Goal: Information Seeking & Learning: Check status

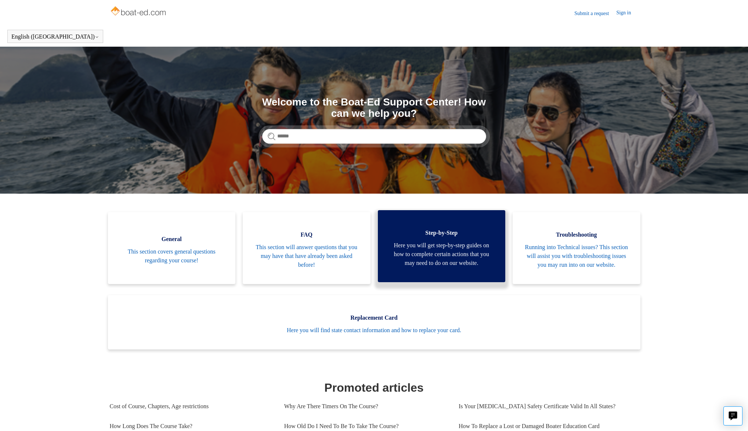
click at [485, 274] on link "Step-by-Step Here you will get step-by-step guides on how to complete certain a…" at bounding box center [442, 246] width 128 height 72
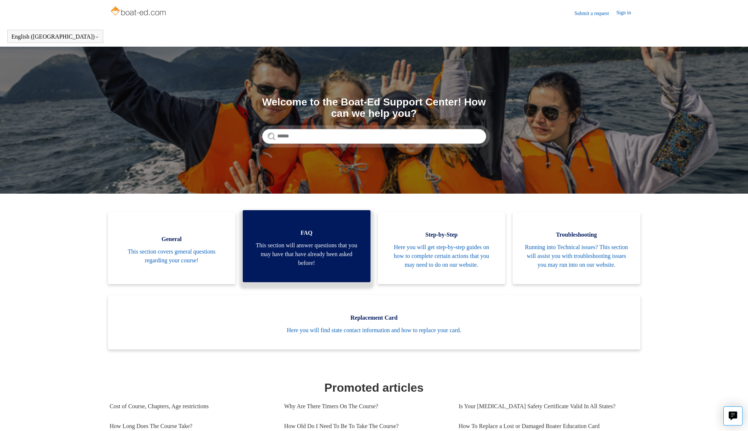
click at [289, 264] on span "This section will answer questions that you may have that have already been ask…" at bounding box center [307, 254] width 106 height 26
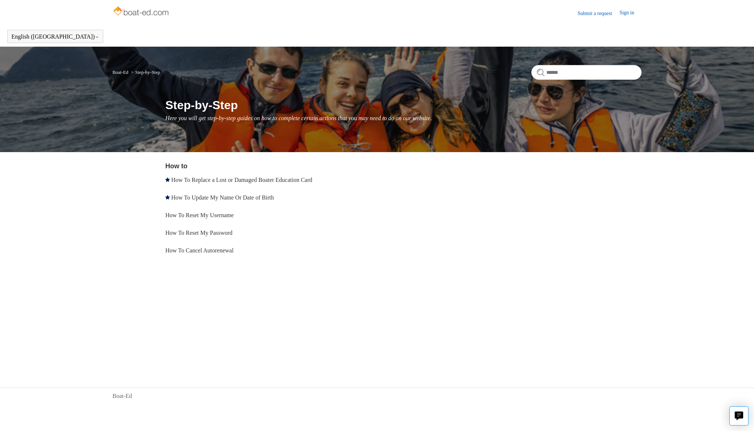
click at [238, 183] on li "How To Replace a Lost or Damaged Boater Education Card" at bounding box center [272, 180] width 214 height 18
click at [239, 182] on link "How To Replace a Lost or Damaged Boater Education Card" at bounding box center [241, 180] width 141 height 6
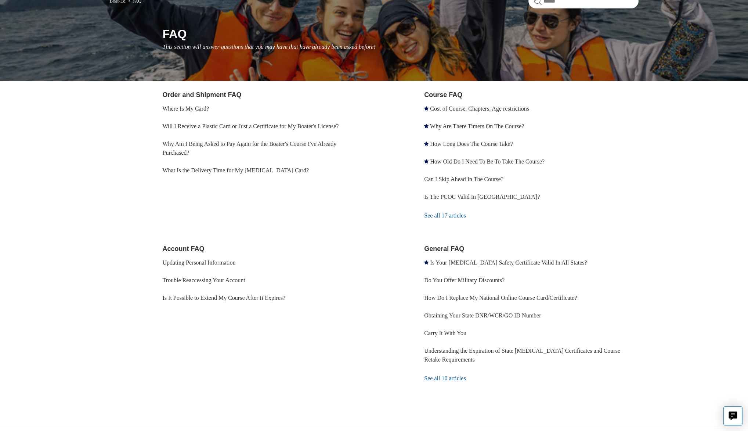
scroll to position [73, 0]
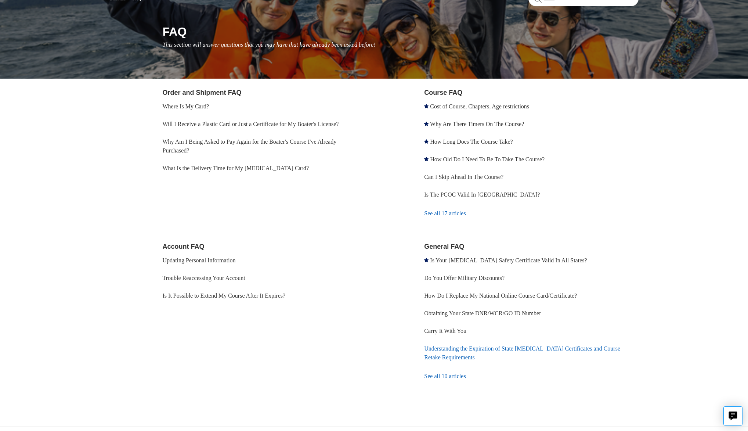
click at [507, 350] on link "Understanding the Expiration of State Boating Certificates and Course Retake Re…" at bounding box center [522, 352] width 196 height 15
click at [188, 105] on link "Where Is My Card?" at bounding box center [186, 106] width 47 height 6
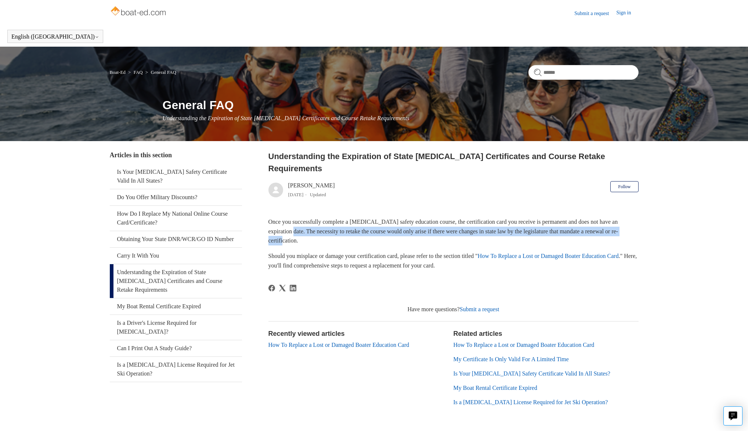
drag, startPoint x: 316, startPoint y: 217, endPoint x: 387, endPoint y: 227, distance: 72.0
click at [387, 227] on p "Once you successfully complete a [MEDICAL_DATA] safety education course, the ce…" at bounding box center [453, 231] width 370 height 28
click at [387, 227] on p "Once you successfully complete a boating safety education course, the certifica…" at bounding box center [453, 231] width 370 height 28
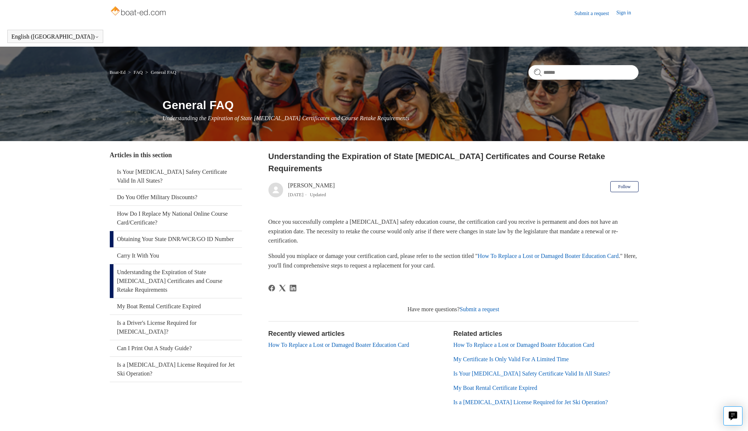
click at [181, 244] on link "Obtaining Your State DNR/WCR/GO ID Number" at bounding box center [176, 239] width 132 height 16
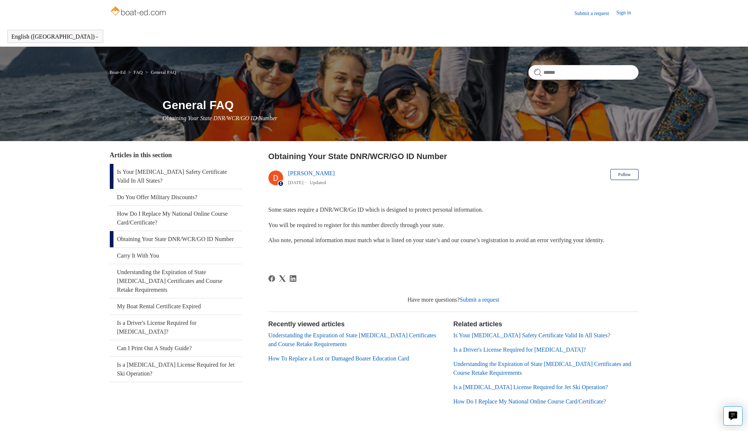
click at [184, 179] on link "Is Your [MEDICAL_DATA] Safety Certificate Valid In All States?" at bounding box center [176, 176] width 132 height 25
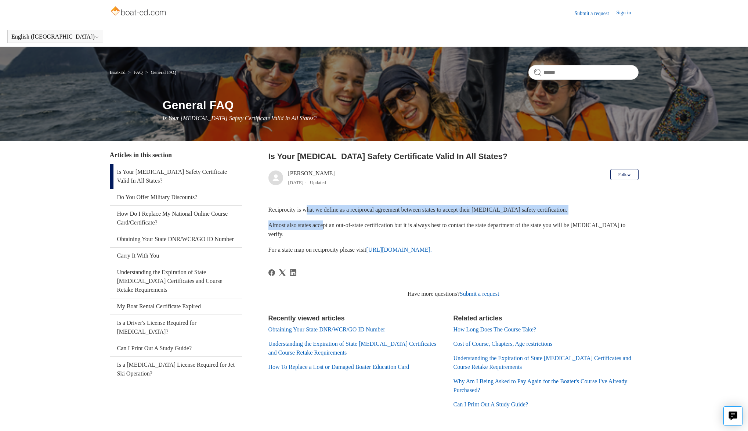
drag, startPoint x: 310, startPoint y: 207, endPoint x: 327, endPoint y: 226, distance: 24.7
click at [327, 226] on div "Reciprocity is what we define as a reciprocal agreement between states to accep…" at bounding box center [453, 229] width 370 height 49
click at [327, 226] on p "Almost also states accept an out-of-state certification but it is always best t…" at bounding box center [453, 229] width 370 height 19
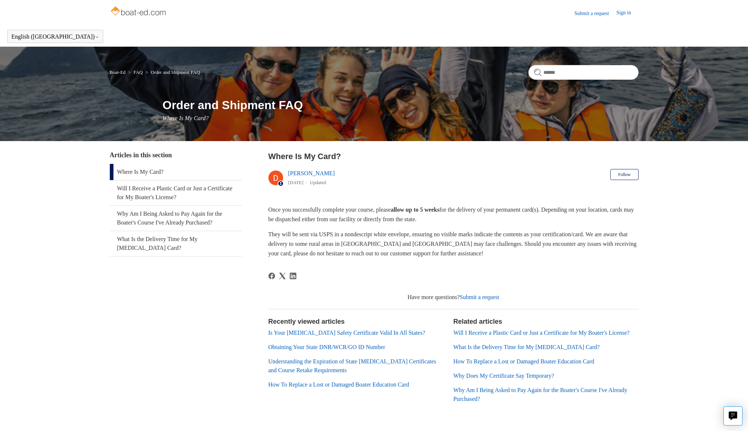
drag, startPoint x: 497, startPoint y: 220, endPoint x: 280, endPoint y: 212, distance: 217.2
click at [280, 212] on p "Once you successfully complete your course, please allow up to 5 weeks for the …" at bounding box center [453, 214] width 370 height 19
click at [397, 238] on p "They will be sent via USPS in a nondescript white envelope, ensuring no visible…" at bounding box center [453, 244] width 370 height 28
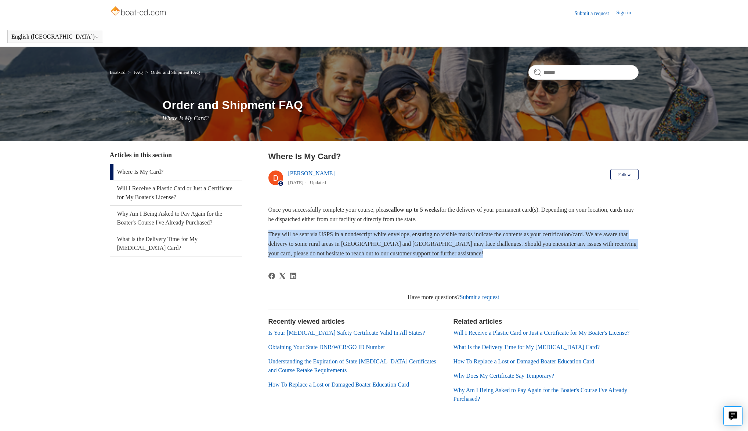
click at [397, 238] on p "They will be sent via USPS in a nondescript white envelope, ensuring no visible…" at bounding box center [453, 244] width 370 height 28
click at [442, 239] on p "They will be sent via USPS in a nondescript white envelope, ensuring no visible…" at bounding box center [453, 244] width 370 height 28
